Goal: Information Seeking & Learning: Learn about a topic

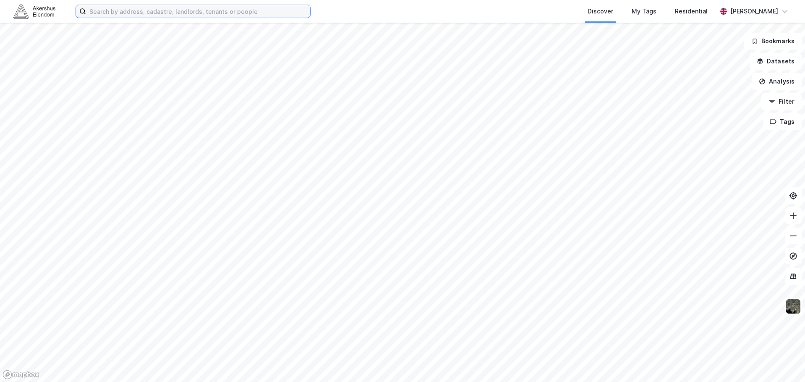
click at [206, 16] on input at bounding box center [198, 11] width 224 height 13
click at [794, 308] on img at bounding box center [794, 307] width 16 height 16
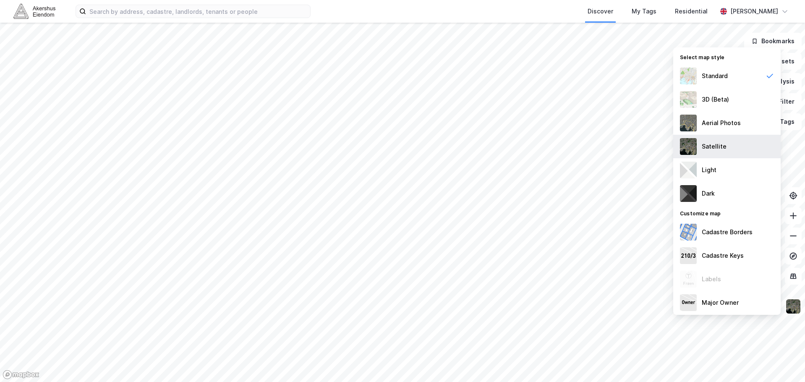
click at [723, 138] on div "Satellite" at bounding box center [726, 147] width 107 height 24
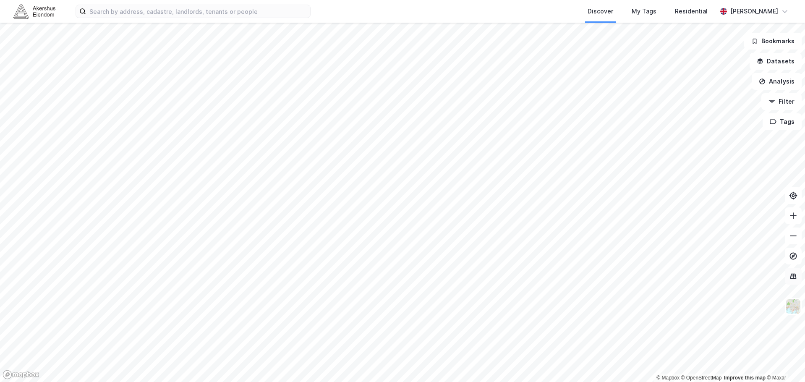
click at [794, 282] on button at bounding box center [793, 276] width 17 height 17
click at [795, 275] on icon at bounding box center [793, 276] width 8 height 8
click at [791, 304] on img at bounding box center [794, 307] width 16 height 16
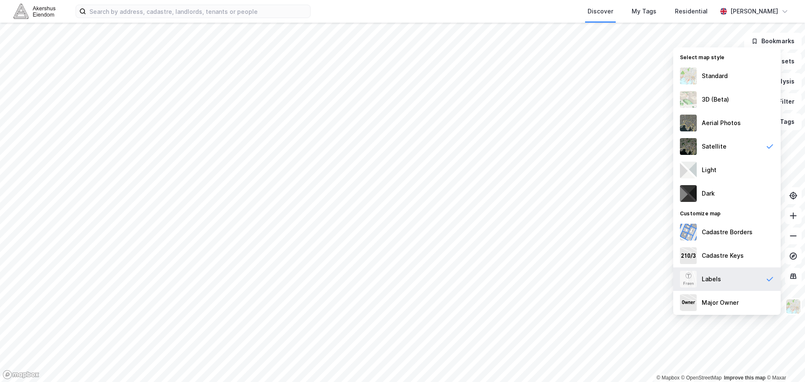
click at [725, 276] on div "Labels" at bounding box center [726, 279] width 107 height 24
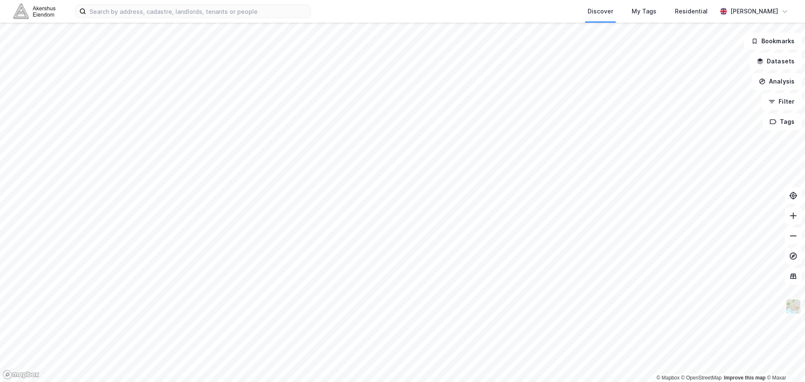
click at [793, 308] on img at bounding box center [794, 307] width 16 height 16
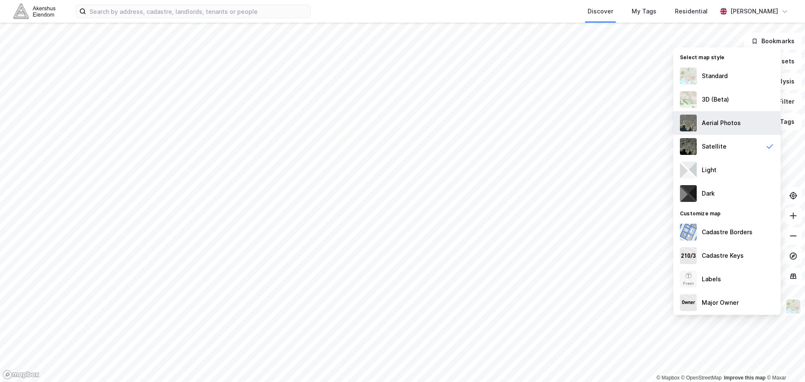
click at [726, 127] on div "Aerial Photos" at bounding box center [721, 123] width 39 height 10
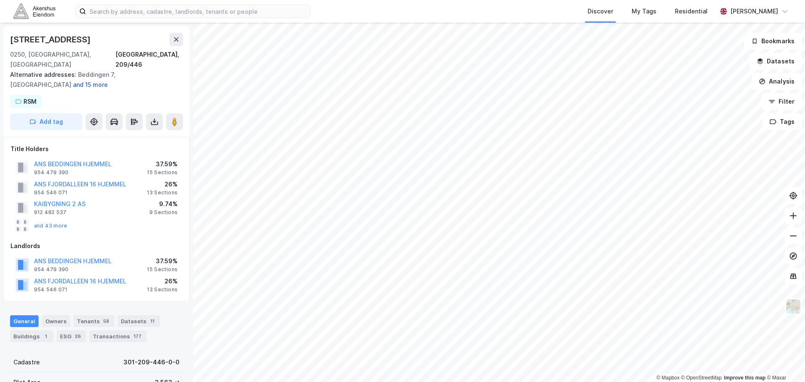
click at [0, 0] on button "and 15 more" at bounding box center [0, 0] width 0 height 0
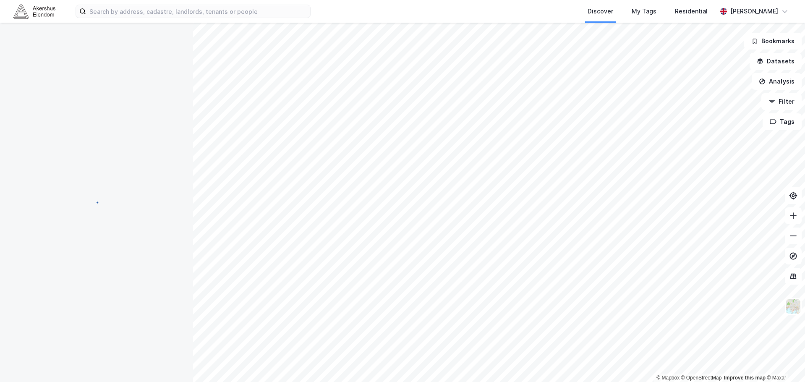
scroll to position [7, 0]
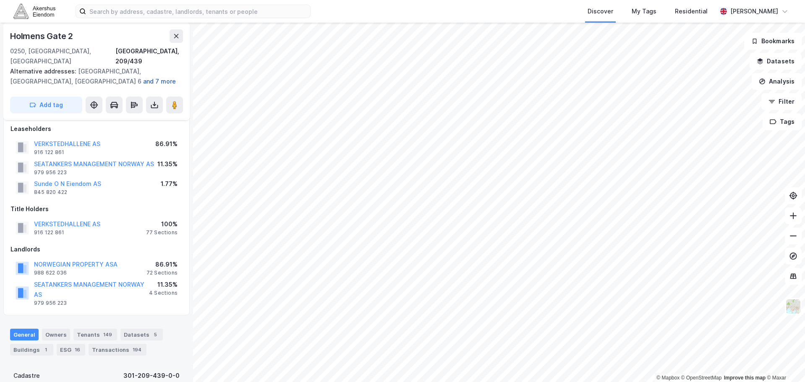
click at [0, 0] on button "and 7 more" at bounding box center [0, 0] width 0 height 0
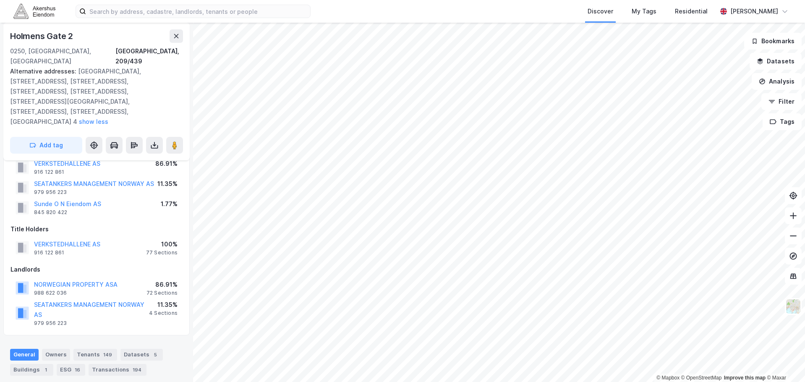
scroll to position [0, 0]
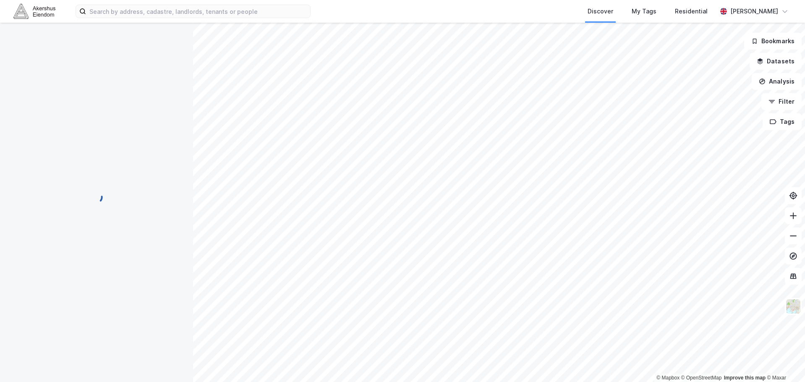
scroll to position [27, 0]
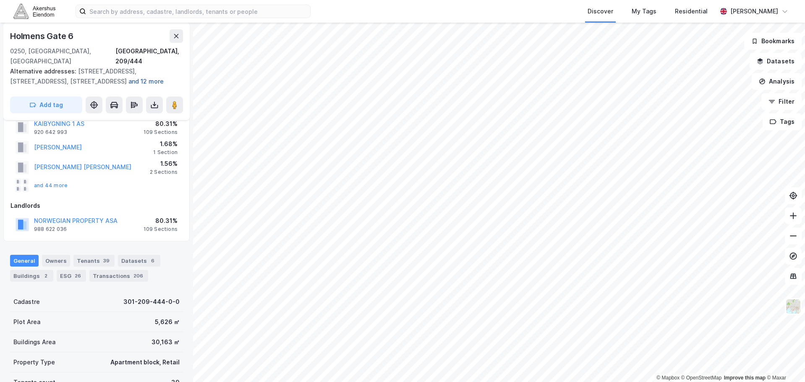
click at [0, 0] on button "and 12 more" at bounding box center [0, 0] width 0 height 0
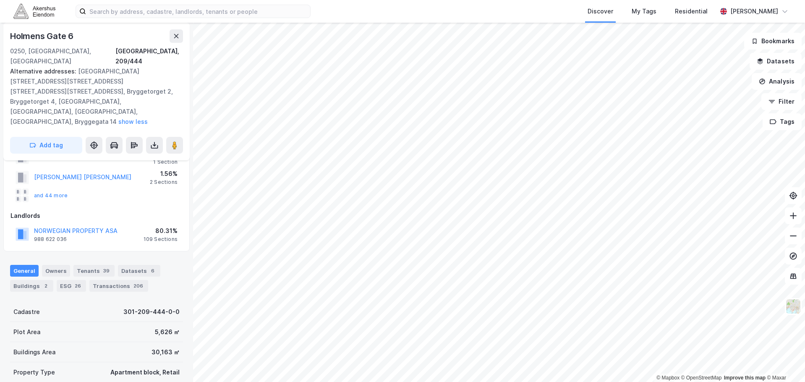
click at [324, 11] on div "Discover My Tags Residential [PERSON_NAME]" at bounding box center [402, 11] width 805 height 23
